Goal: Task Accomplishment & Management: Use online tool/utility

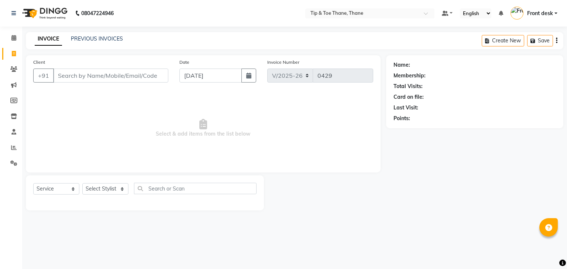
select select "5603"
select select "service"
click at [355, 145] on span "Select & add items from the list below" at bounding box center [203, 128] width 340 height 74
click at [374, 150] on div "Client +91 Date [DATE] Invoice Number V/2025 V/[PHONE_NUMBER] Select & add item…" at bounding box center [203, 113] width 355 height 117
click at [97, 39] on link "PREVIOUS INVOICES" at bounding box center [97, 38] width 52 height 7
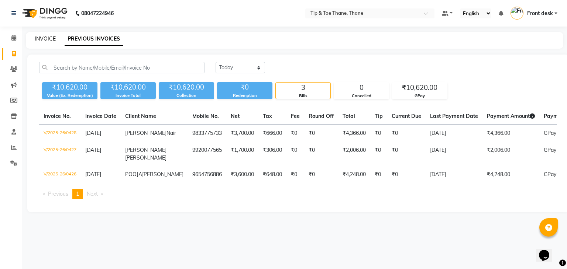
click at [52, 37] on link "INVOICE" at bounding box center [45, 38] width 21 height 7
select select "service"
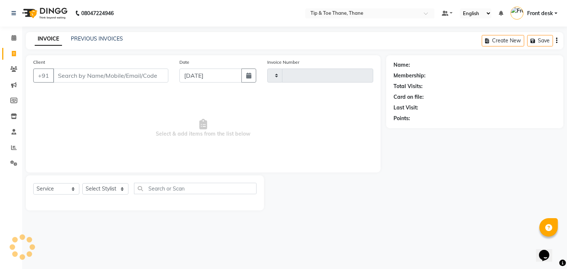
type input "0429"
select select "5603"
click at [137, 76] on input "Client" at bounding box center [110, 76] width 115 height 14
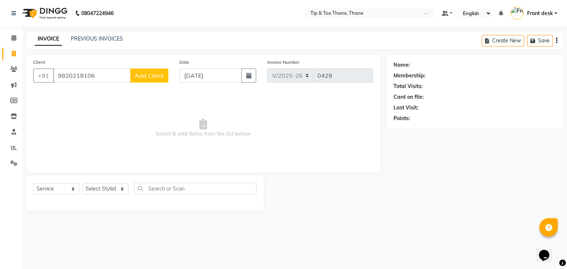
type input "9820218106"
click at [159, 79] on span "Add Client" at bounding box center [149, 75] width 29 height 7
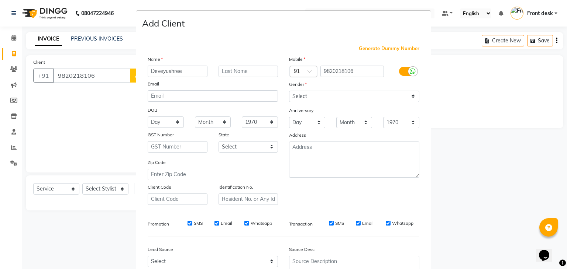
type input "Deveyushree"
type input "[PERSON_NAME]"
click at [303, 102] on select "Select [DEMOGRAPHIC_DATA] [DEMOGRAPHIC_DATA] Other Prefer Not To Say" at bounding box center [354, 96] width 130 height 11
select select "[DEMOGRAPHIC_DATA]"
click at [289, 91] on select "Select [DEMOGRAPHIC_DATA] [DEMOGRAPHIC_DATA] Other Prefer Not To Say" at bounding box center [354, 96] width 130 height 11
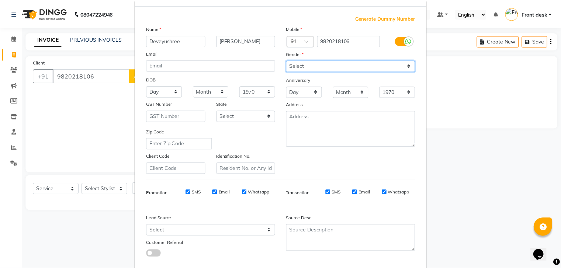
scroll to position [75, 0]
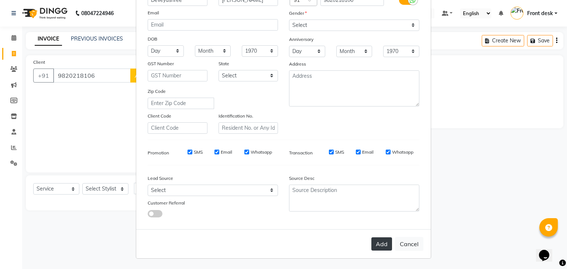
click at [383, 246] on button "Add" at bounding box center [381, 244] width 21 height 13
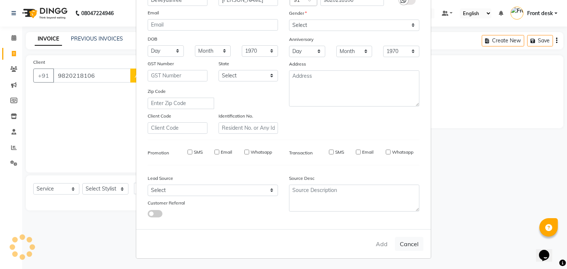
select select
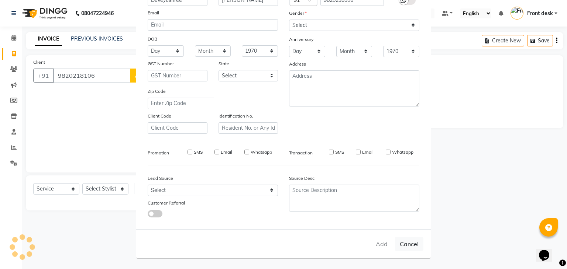
select select
checkbox input "false"
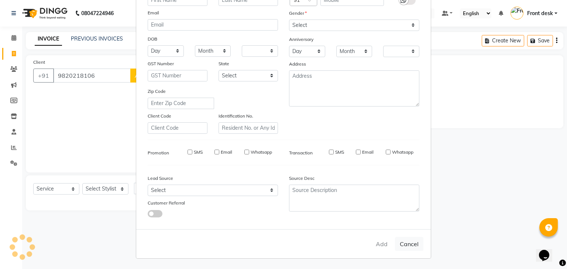
checkbox input "false"
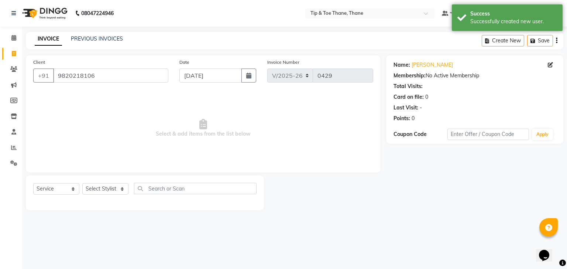
drag, startPoint x: 110, startPoint y: 182, endPoint x: 107, endPoint y: 194, distance: 12.2
click at [110, 182] on div "Select Service Product Membership Package Voucher Prepaid Gift Card Select Styl…" at bounding box center [145, 193] width 238 height 35
click at [107, 193] on select "Select Stylist [PERSON_NAME] Front desk General Hemant [PERSON_NAME] Pooja Pooj…" at bounding box center [105, 188] width 46 height 11
select select "38276"
click at [82, 184] on select "Select Stylist [PERSON_NAME] Front desk General Hemant [PERSON_NAME] Pooja Pooj…" at bounding box center [105, 188] width 46 height 11
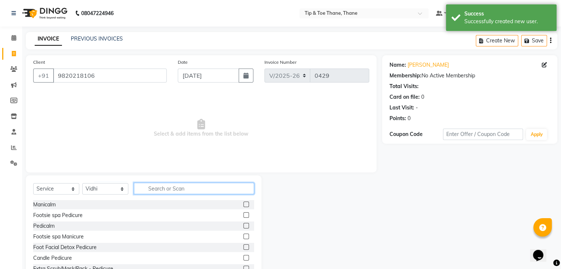
click at [175, 193] on input "text" at bounding box center [194, 188] width 120 height 11
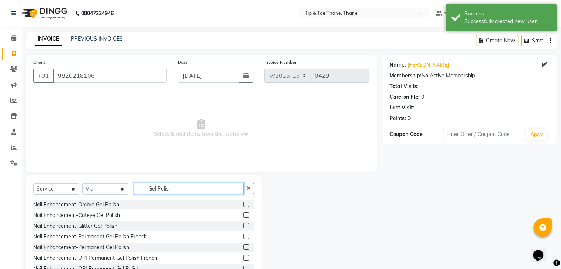
type input "Gel Polis"
click at [243, 246] on label at bounding box center [246, 248] width 6 height 6
click at [243, 246] on input "checkbox" at bounding box center [245, 247] width 5 height 5
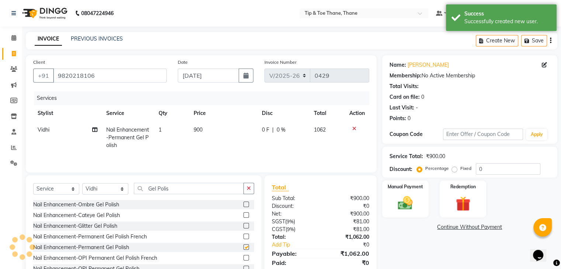
checkbox input "false"
click at [204, 131] on td "900" at bounding box center [223, 138] width 68 height 32
select select "38276"
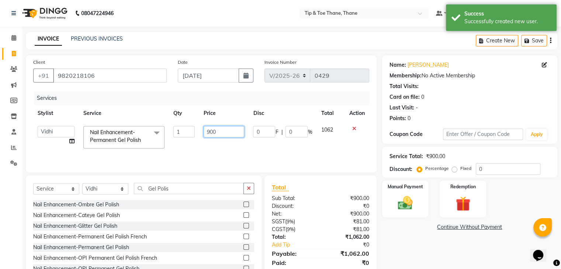
drag, startPoint x: 217, startPoint y: 129, endPoint x: 118, endPoint y: 123, distance: 98.7
click at [118, 123] on tr "[PERSON_NAME] Front desk General Hemant [PERSON_NAME] Pooja Pooja micro Priya R…" at bounding box center [201, 137] width 336 height 31
type input "800"
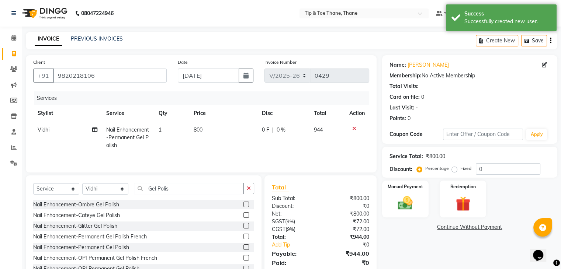
click at [267, 100] on div "Services" at bounding box center [204, 98] width 341 height 14
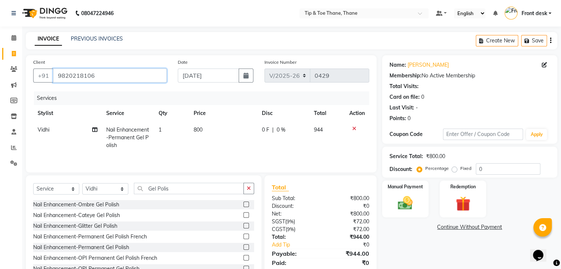
drag, startPoint x: 104, startPoint y: 84, endPoint x: 0, endPoint y: 75, distance: 104.4
click at [0, 75] on app-home "08047224946 Select Location × Tip & Toe Thane, Thane Default Panel My Panel Eng…" at bounding box center [280, 147] width 561 height 295
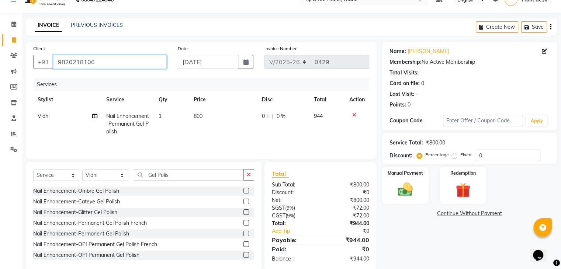
scroll to position [27, 0]
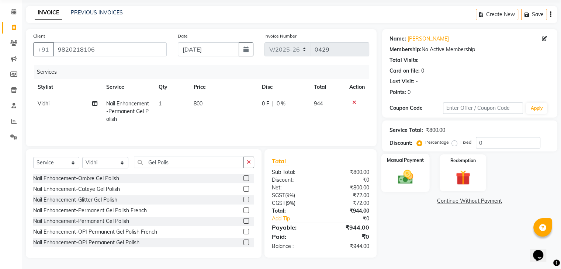
drag, startPoint x: 401, startPoint y: 180, endPoint x: 407, endPoint y: 187, distance: 8.9
click at [401, 180] on img at bounding box center [405, 178] width 25 height 18
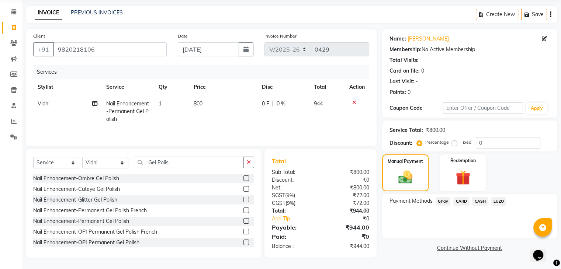
click at [444, 200] on span "GPay" at bounding box center [443, 201] width 15 height 8
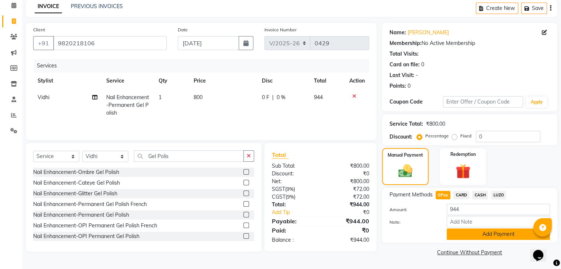
click at [483, 230] on button "Add Payment" at bounding box center [498, 234] width 103 height 11
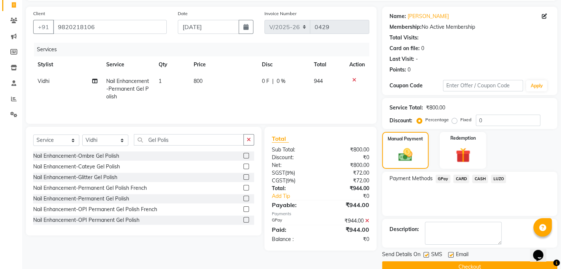
scroll to position [63, 0]
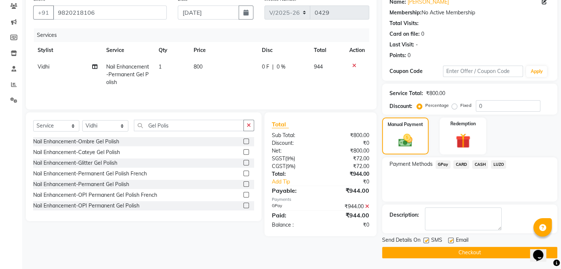
click at [450, 240] on label at bounding box center [451, 241] width 6 height 6
click at [450, 240] on input "checkbox" at bounding box center [450, 241] width 5 height 5
checkbox input "false"
drag, startPoint x: 432, startPoint y: 249, endPoint x: 437, endPoint y: 254, distance: 7.0
click at [432, 249] on button "Checkout" at bounding box center [469, 252] width 175 height 11
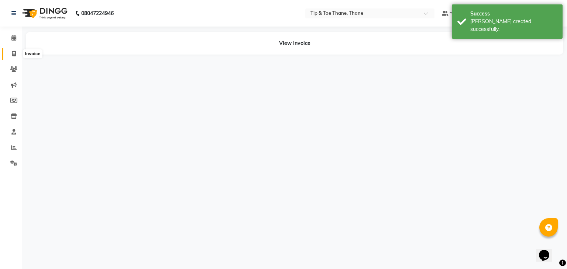
drag, startPoint x: 14, startPoint y: 53, endPoint x: 194, endPoint y: 6, distance: 185.8
click at [14, 53] on icon at bounding box center [14, 54] width 4 height 6
select select "service"
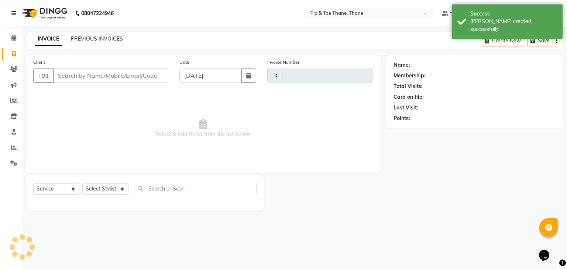
type input "0430"
select select "5603"
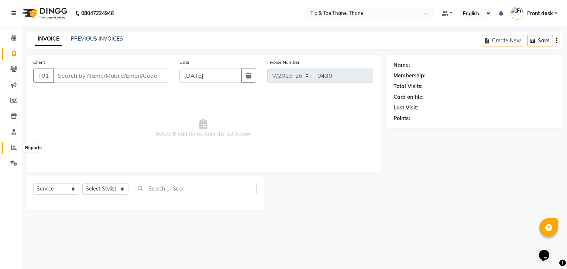
click at [13, 144] on span at bounding box center [13, 148] width 13 height 8
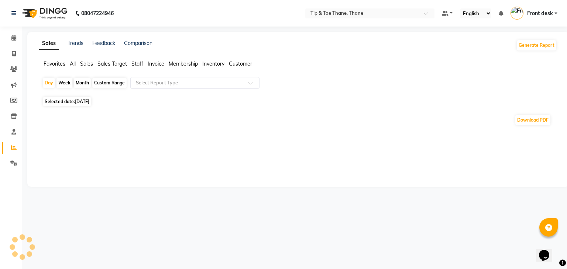
drag, startPoint x: 138, startPoint y: 59, endPoint x: 136, endPoint y: 64, distance: 5.6
click at [138, 59] on div "Sales Trends Feedback Comparison Generate Report Favorites All Sales Sales Targ…" at bounding box center [297, 109] width 541 height 155
click at [136, 64] on span "Staff" at bounding box center [137, 63] width 12 height 7
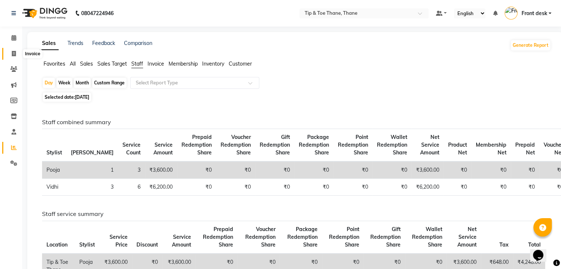
click at [17, 53] on span at bounding box center [13, 54] width 13 height 8
select select "service"
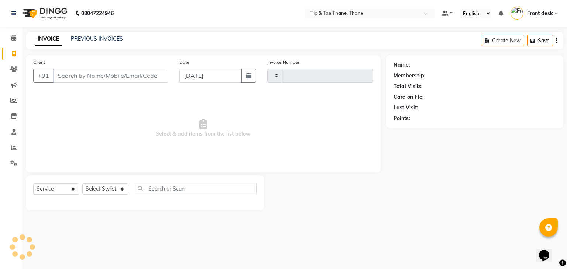
type input "0430"
select select "5603"
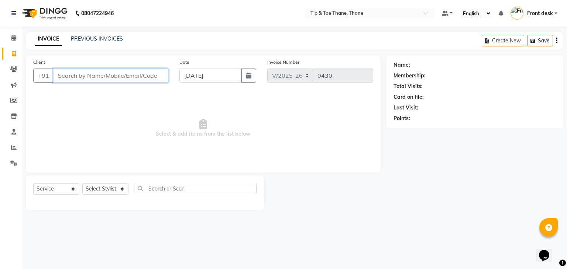
click at [96, 79] on input "Client" at bounding box center [110, 76] width 115 height 14
paste input "9619463033"
type input "9619463033"
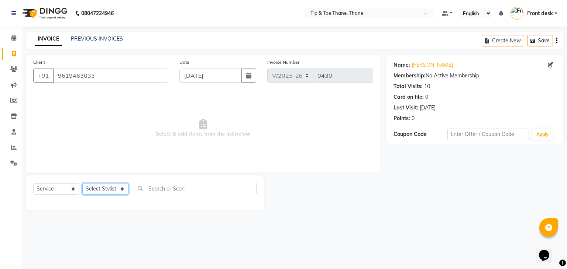
click at [101, 186] on select "Select Stylist [PERSON_NAME] Front desk General Hemant [PERSON_NAME] Pooja Pooj…" at bounding box center [105, 188] width 46 height 11
select select "50187"
click at [82, 184] on select "Select Stylist [PERSON_NAME] Front desk General Hemant [PERSON_NAME] Pooja Pooj…" at bounding box center [105, 188] width 46 height 11
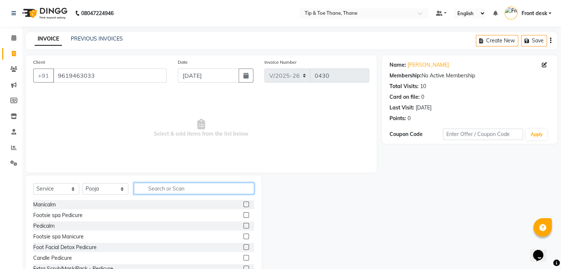
click at [160, 191] on input "text" at bounding box center [194, 188] width 120 height 11
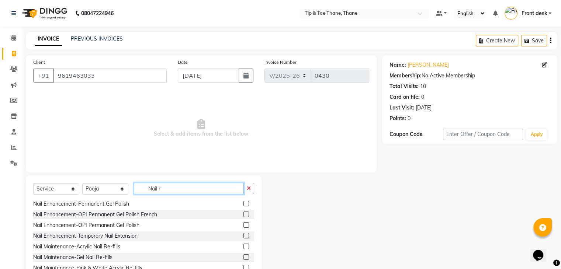
scroll to position [295, 0]
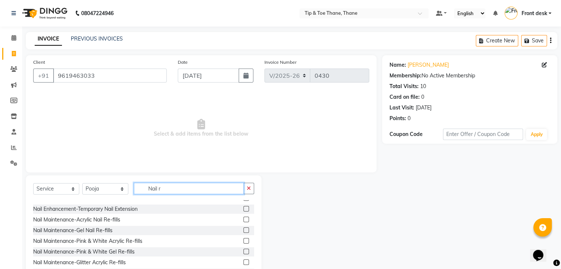
type input "Nail r"
click at [243, 219] on label at bounding box center [246, 220] width 6 height 6
click at [243, 219] on input "checkbox" at bounding box center [245, 220] width 5 height 5
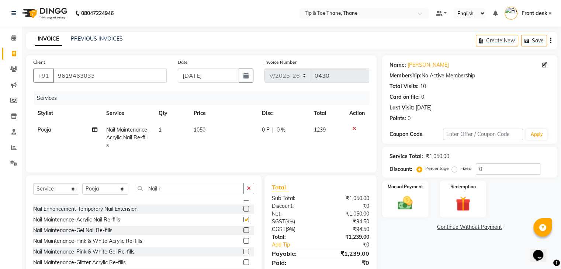
checkbox input "false"
click at [212, 129] on td "1050" at bounding box center [223, 138] width 68 height 32
select select "50187"
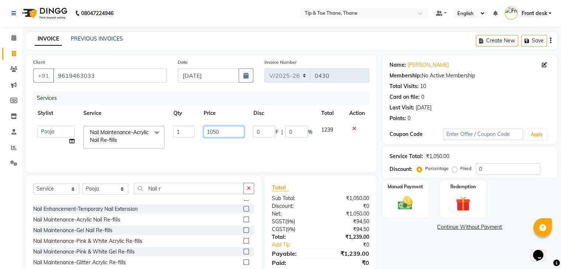
drag, startPoint x: 224, startPoint y: 133, endPoint x: 171, endPoint y: 144, distance: 53.5
click at [171, 144] on tr "[PERSON_NAME] Front desk General Hemant [PERSON_NAME] Pooja Pooja micro Priya R…" at bounding box center [201, 137] width 336 height 31
type input "1700"
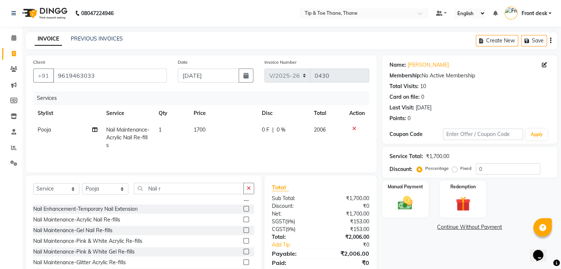
click at [254, 110] on tr "Stylist Service Qty Price Disc Total Action" at bounding box center [201, 113] width 336 height 17
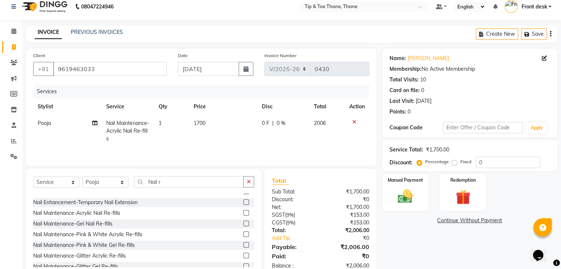
scroll to position [27, 0]
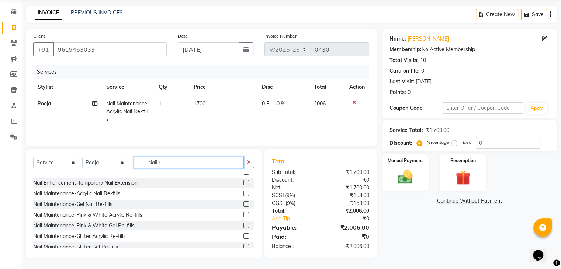
drag, startPoint x: 175, startPoint y: 160, endPoint x: 59, endPoint y: 151, distance: 116.9
click at [59, 151] on div "Select Service Product Membership Package Voucher Prepaid Gift Card Select Styl…" at bounding box center [144, 203] width 236 height 109
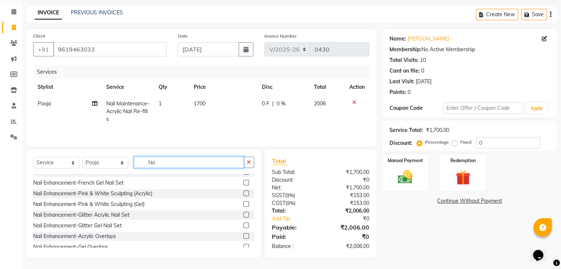
type input "N"
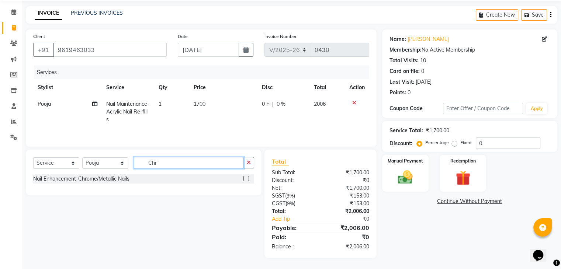
scroll to position [26, 0]
type input "Chrom"
click at [246, 180] on label at bounding box center [246, 179] width 6 height 6
click at [246, 180] on input "checkbox" at bounding box center [245, 179] width 5 height 5
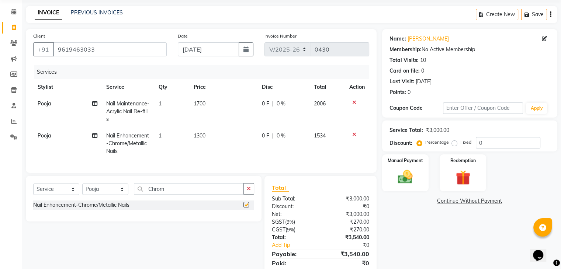
checkbox input "false"
click at [203, 136] on span "1300" at bounding box center [200, 135] width 12 height 7
select select "50187"
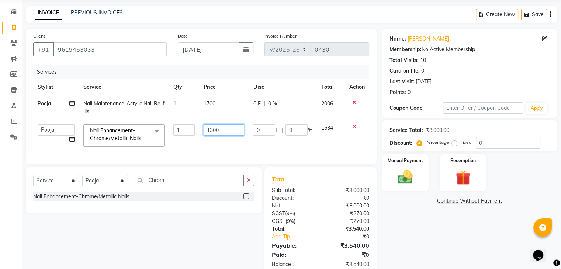
click at [214, 128] on input "1300" at bounding box center [224, 129] width 41 height 11
drag, startPoint x: 223, startPoint y: 134, endPoint x: 132, endPoint y: 127, distance: 90.7
click at [134, 127] on tr "[PERSON_NAME] Front desk General Hemant [PERSON_NAME] Pooja Pooja micro Priya R…" at bounding box center [201, 135] width 336 height 31
type input "1000"
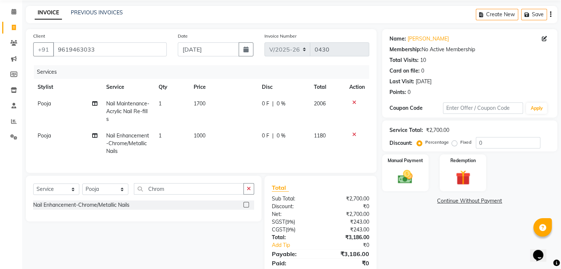
click at [425, 246] on div "Name: [PERSON_NAME] Membership: No Active Membership Total Visits: 10 Card on f…" at bounding box center [472, 156] width 181 height 255
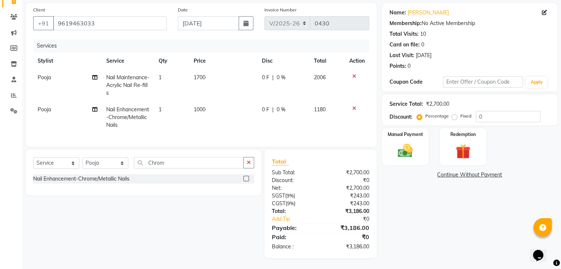
scroll to position [58, 0]
click at [452, 207] on div "Name: [PERSON_NAME] Membership: No Active Membership Total Visits: 10 Card on f…" at bounding box center [472, 130] width 181 height 255
drag, startPoint x: 144, startPoint y: 164, endPoint x: 63, endPoint y: 164, distance: 80.1
click at [63, 164] on div "Select Service Product Membership Package Voucher Prepaid Gift Card Select Styl…" at bounding box center [143, 165] width 221 height 17
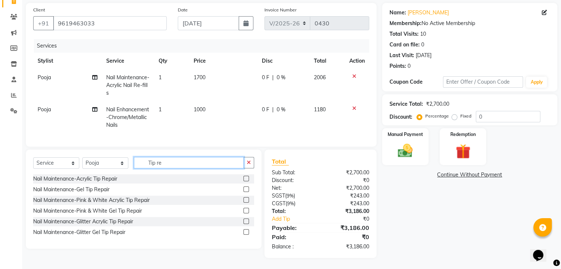
type input "Tip re"
click at [248, 179] on label at bounding box center [246, 179] width 6 height 6
click at [248, 179] on input "checkbox" at bounding box center [245, 179] width 5 height 5
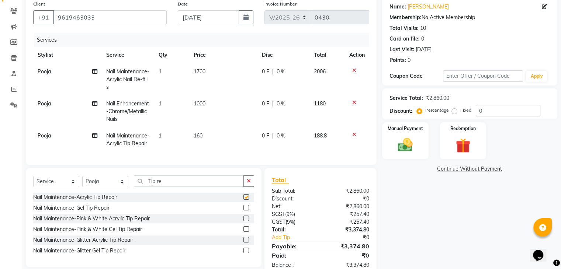
checkbox input "false"
click at [203, 136] on td "160" at bounding box center [223, 140] width 68 height 24
select select "50187"
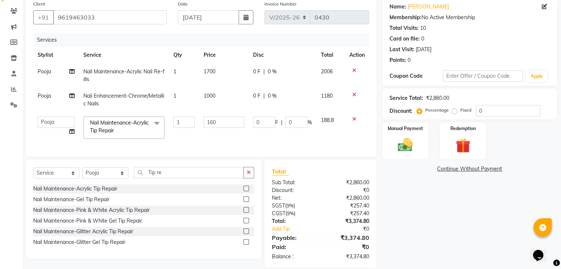
drag, startPoint x: 220, startPoint y: 134, endPoint x: 218, endPoint y: 129, distance: 5.4
click at [216, 133] on td "160" at bounding box center [223, 127] width 49 height 31
drag, startPoint x: 220, startPoint y: 117, endPoint x: 113, endPoint y: 104, distance: 107.8
click at [113, 104] on tbody "Pooja Nail Maintenance-Acrylic Nail Re-fills 1 1700 0 F | 0 % 2006 Pooja Nail E…" at bounding box center [201, 103] width 336 height 80
type input "250"
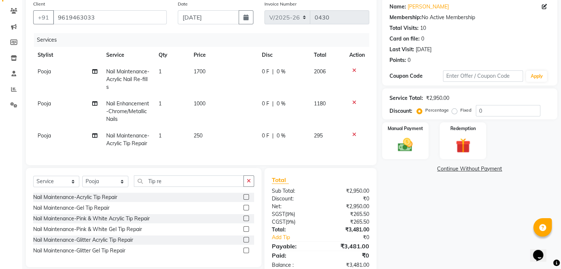
drag, startPoint x: 184, startPoint y: 120, endPoint x: 171, endPoint y: 120, distance: 13.6
click at [172, 133] on td "1" at bounding box center [171, 140] width 35 height 24
select select "50187"
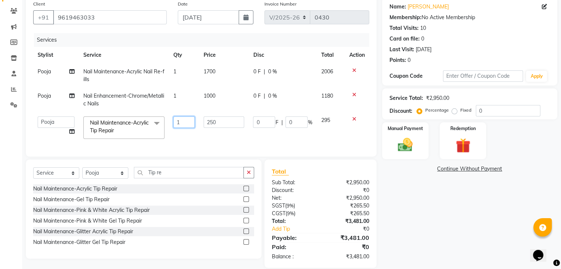
drag, startPoint x: 179, startPoint y: 124, endPoint x: 152, endPoint y: 124, distance: 27.3
click at [152, 124] on tr "[PERSON_NAME] Front desk General Hemant [PERSON_NAME] Pooja Pooja micro Priya R…" at bounding box center [201, 127] width 336 height 31
type input "2"
click at [249, 141] on tr "[PERSON_NAME] Front desk General Hemant [PERSON_NAME] Pooja Pooja micro Priya R…" at bounding box center [201, 127] width 336 height 31
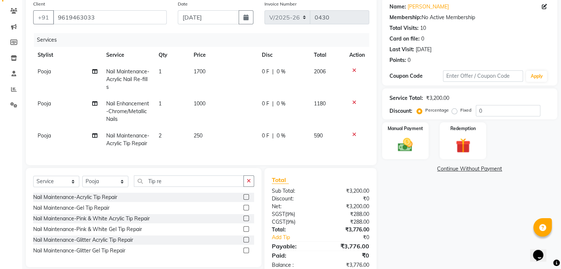
click at [387, 207] on div "Name: [PERSON_NAME] Membership: No Active Membership Total Visits: 10 Card on f…" at bounding box center [472, 137] width 181 height 280
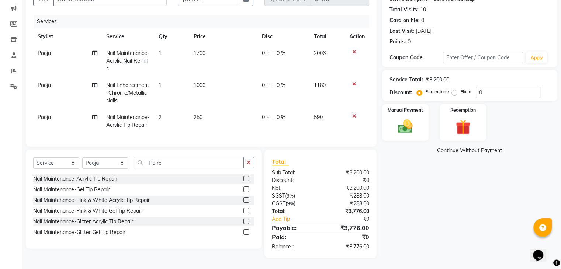
scroll to position [90, 0]
click at [398, 118] on img at bounding box center [405, 127] width 25 height 18
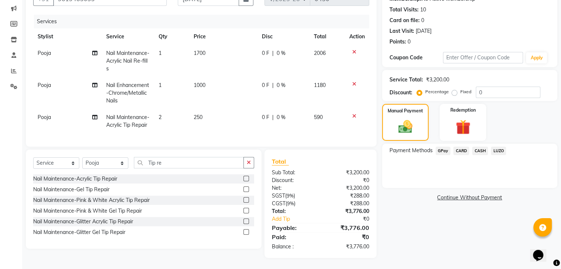
click at [438, 147] on span "GPay" at bounding box center [443, 151] width 15 height 8
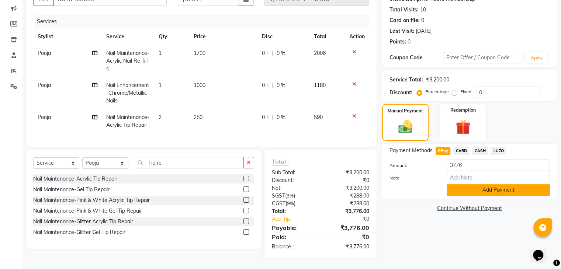
click at [460, 184] on button "Add Payment" at bounding box center [498, 189] width 103 height 11
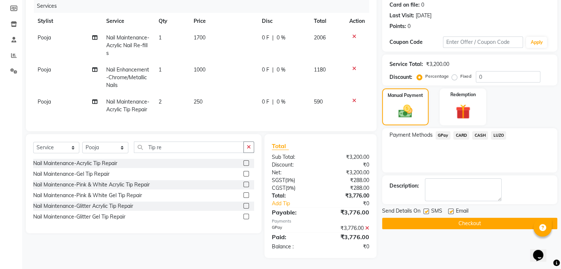
scroll to position [106, 0]
click at [452, 207] on div "Email" at bounding box center [461, 211] width 26 height 9
click at [450, 209] on label at bounding box center [451, 212] width 6 height 6
click at [450, 210] on input "checkbox" at bounding box center [450, 212] width 5 height 5
checkbox input "false"
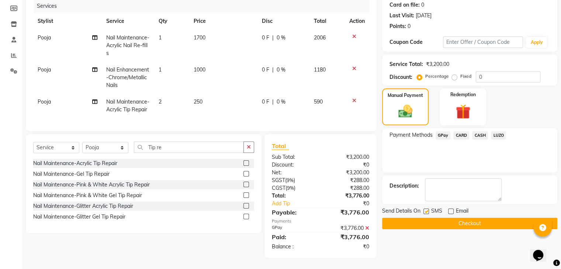
click at [450, 218] on button "Checkout" at bounding box center [469, 223] width 175 height 11
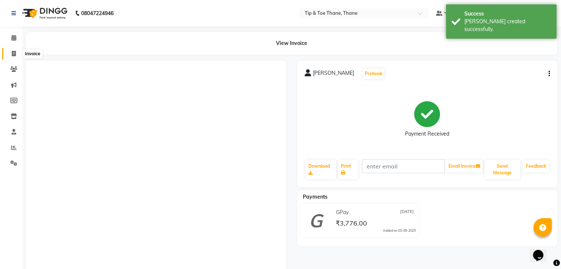
click at [11, 53] on span at bounding box center [13, 54] width 13 height 8
select select "service"
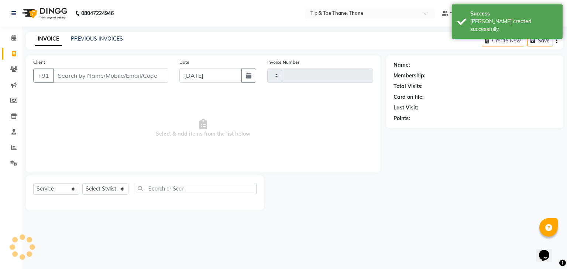
type input "0431"
select select "5603"
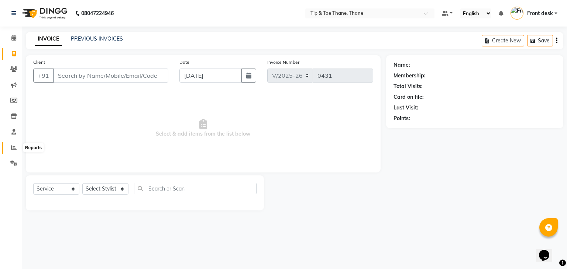
click at [15, 152] on span at bounding box center [13, 148] width 13 height 8
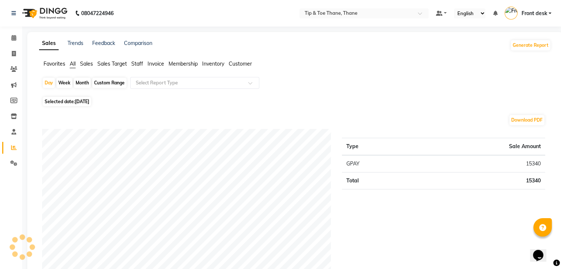
click at [136, 63] on span "Staff" at bounding box center [137, 63] width 12 height 7
